Goal: Task Accomplishment & Management: Use online tool/utility

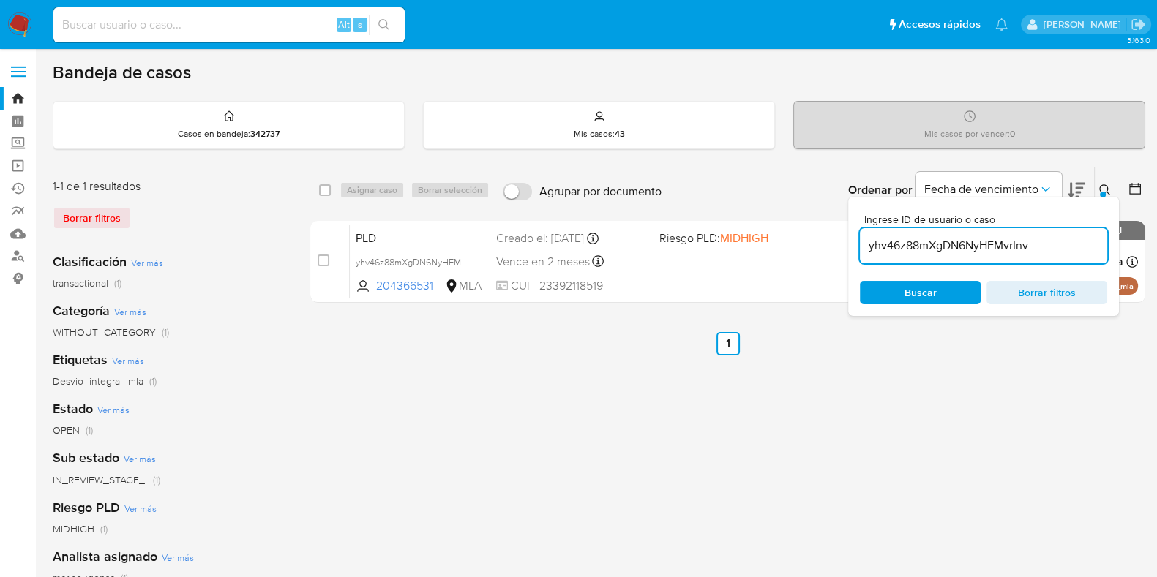
click at [921, 243] on input "yhv46z88mXgDN6NyHFMvrInv" at bounding box center [983, 245] width 247 height 19
type input "dPpXTHrqb8l6pUaBhXfDMwqZ"
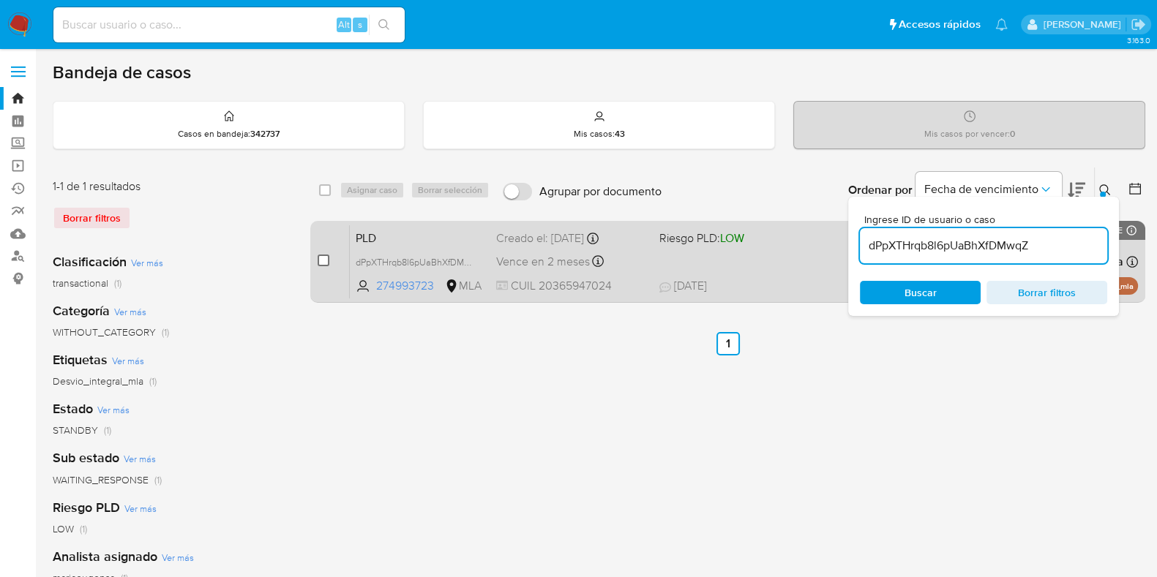
click at [326, 258] on input "checkbox" at bounding box center [324, 261] width 12 height 12
checkbox input "true"
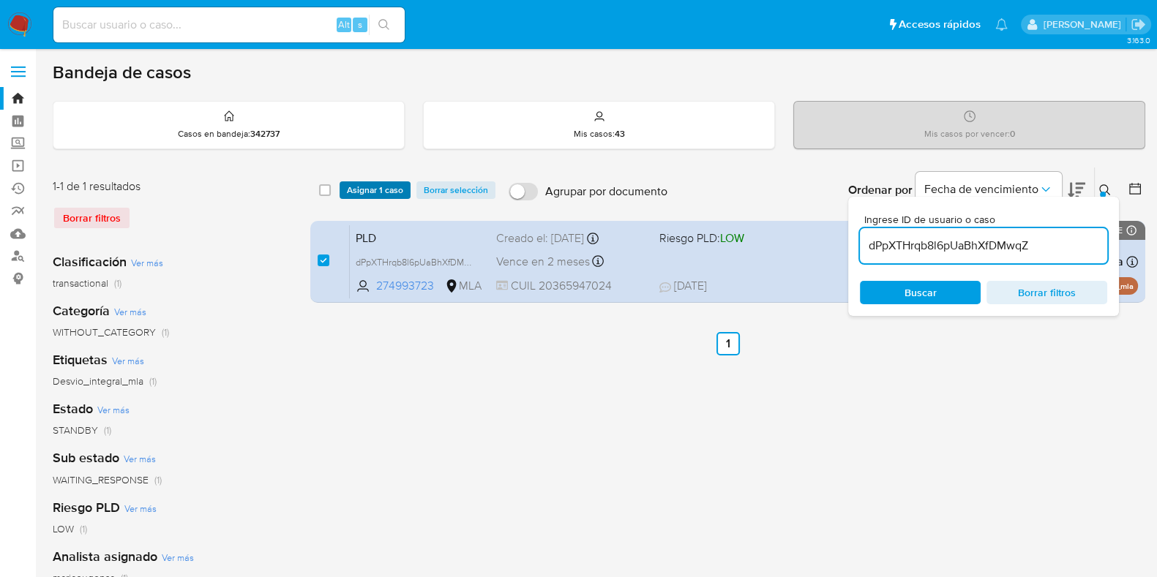
click at [359, 192] on span "Asignar 1 caso" at bounding box center [375, 190] width 56 height 15
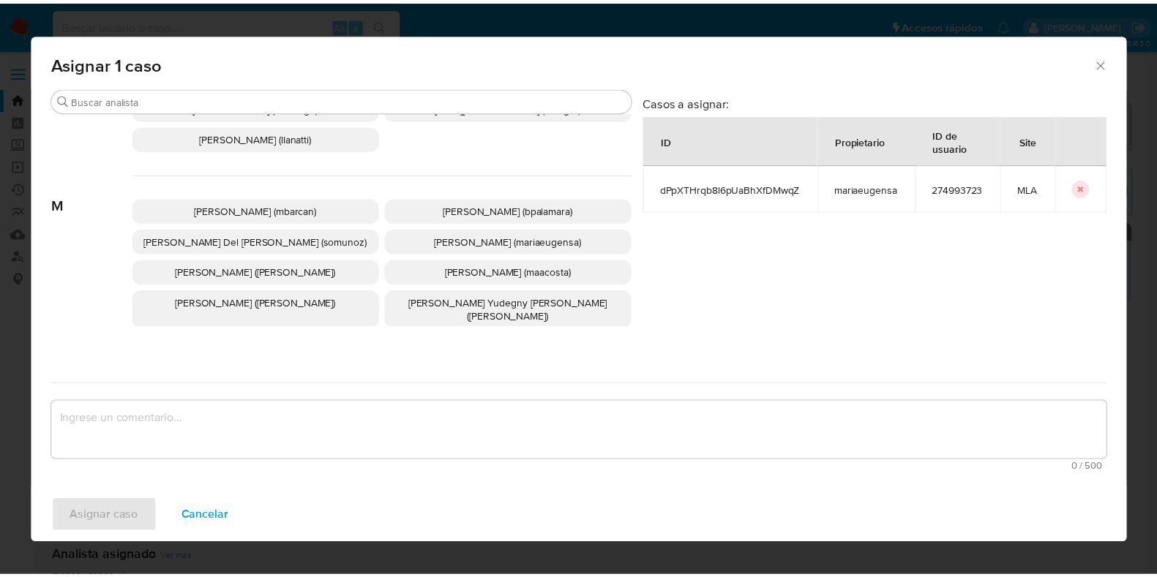
scroll to position [823, 0]
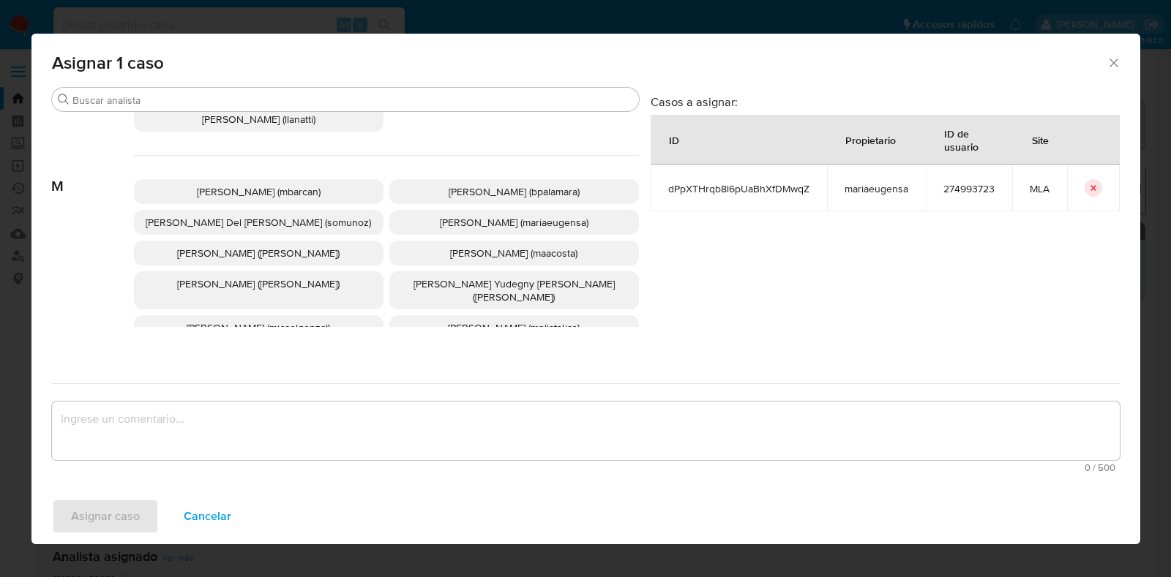
click at [491, 221] on span "[PERSON_NAME] (mariaeugensa)" at bounding box center [514, 222] width 149 height 15
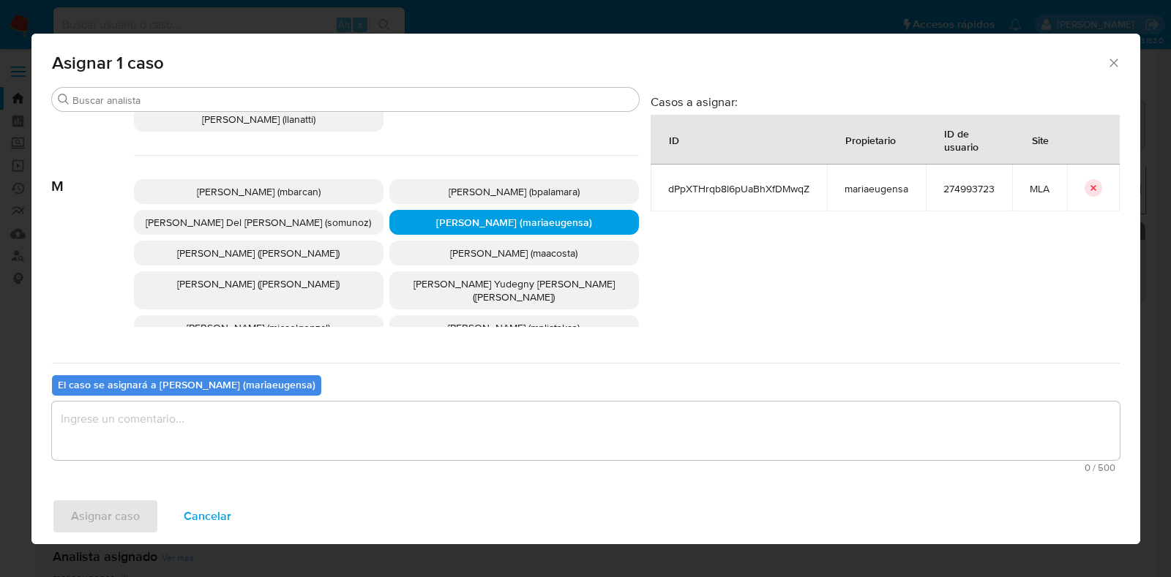
click at [369, 434] on textarea "assign-modal" at bounding box center [586, 431] width 1068 height 59
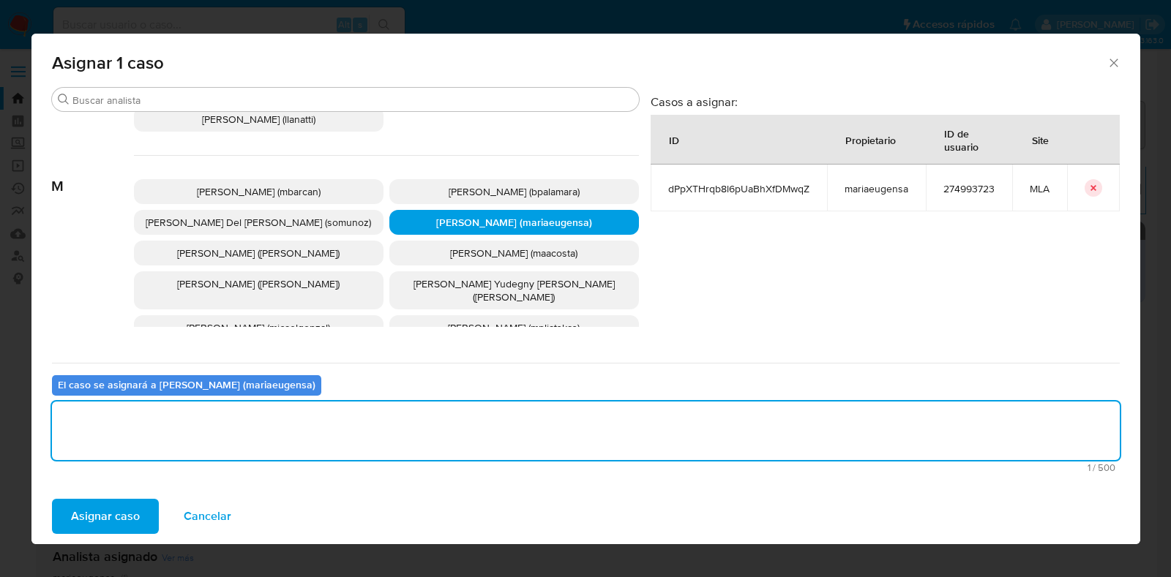
click at [113, 510] on span "Asignar caso" at bounding box center [105, 517] width 69 height 32
